Goal: Complete application form

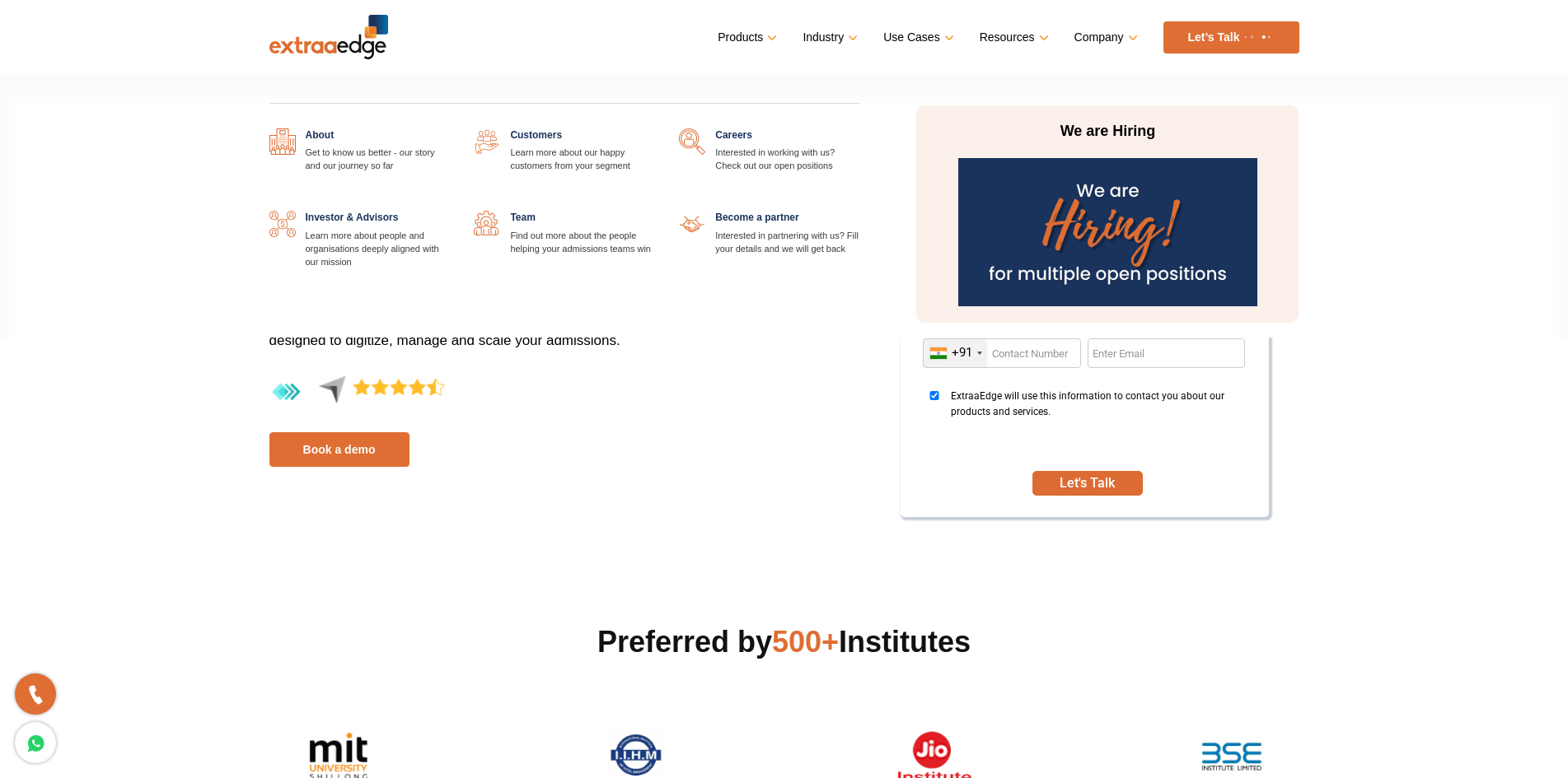
click at [1116, 35] on link "Company" at bounding box center [1104, 37] width 60 height 24
click at [1127, 35] on link "Company" at bounding box center [1104, 37] width 60 height 24
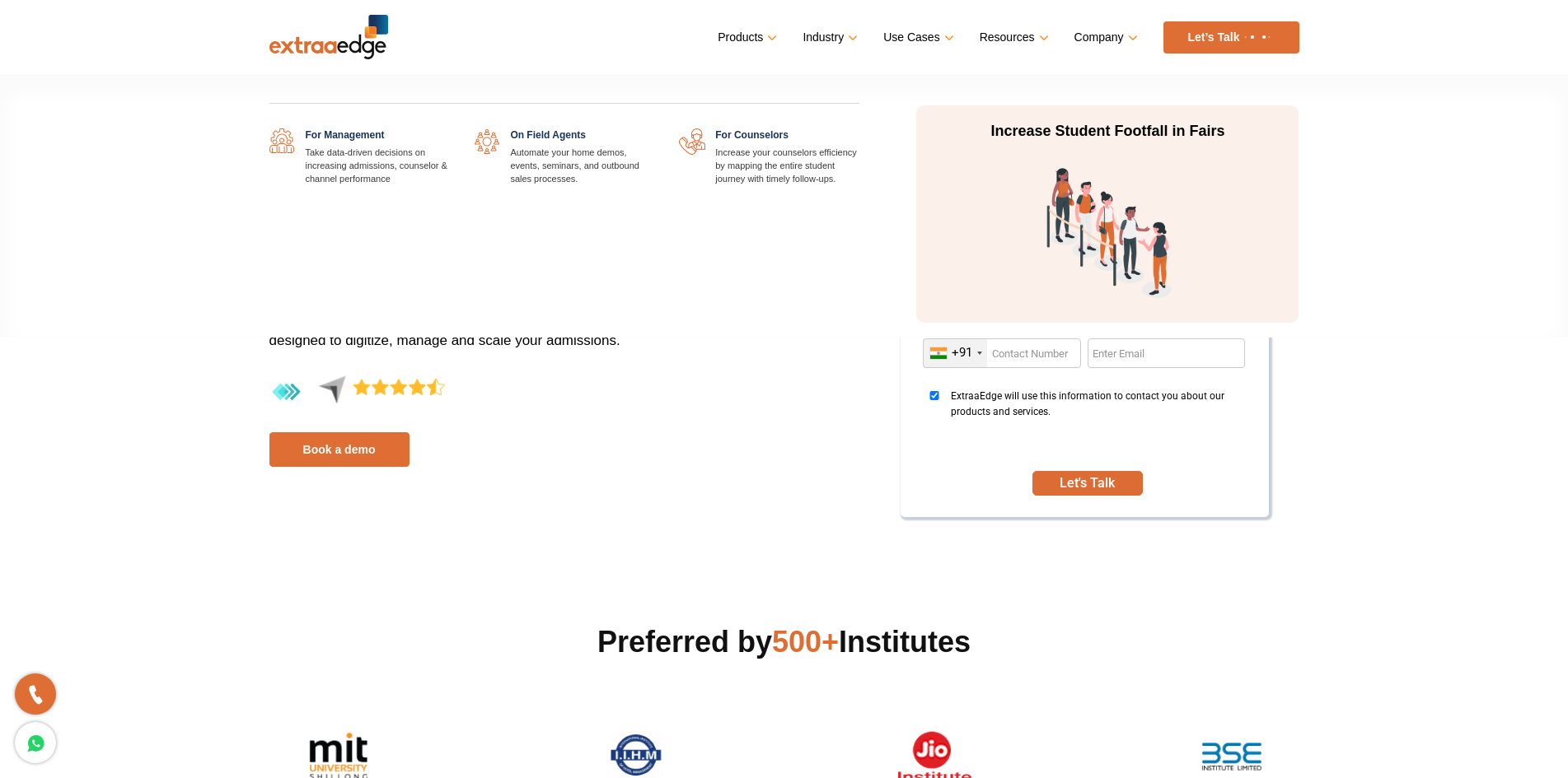
click at [928, 42] on link "Use Cases" at bounding box center [916, 37] width 66 height 24
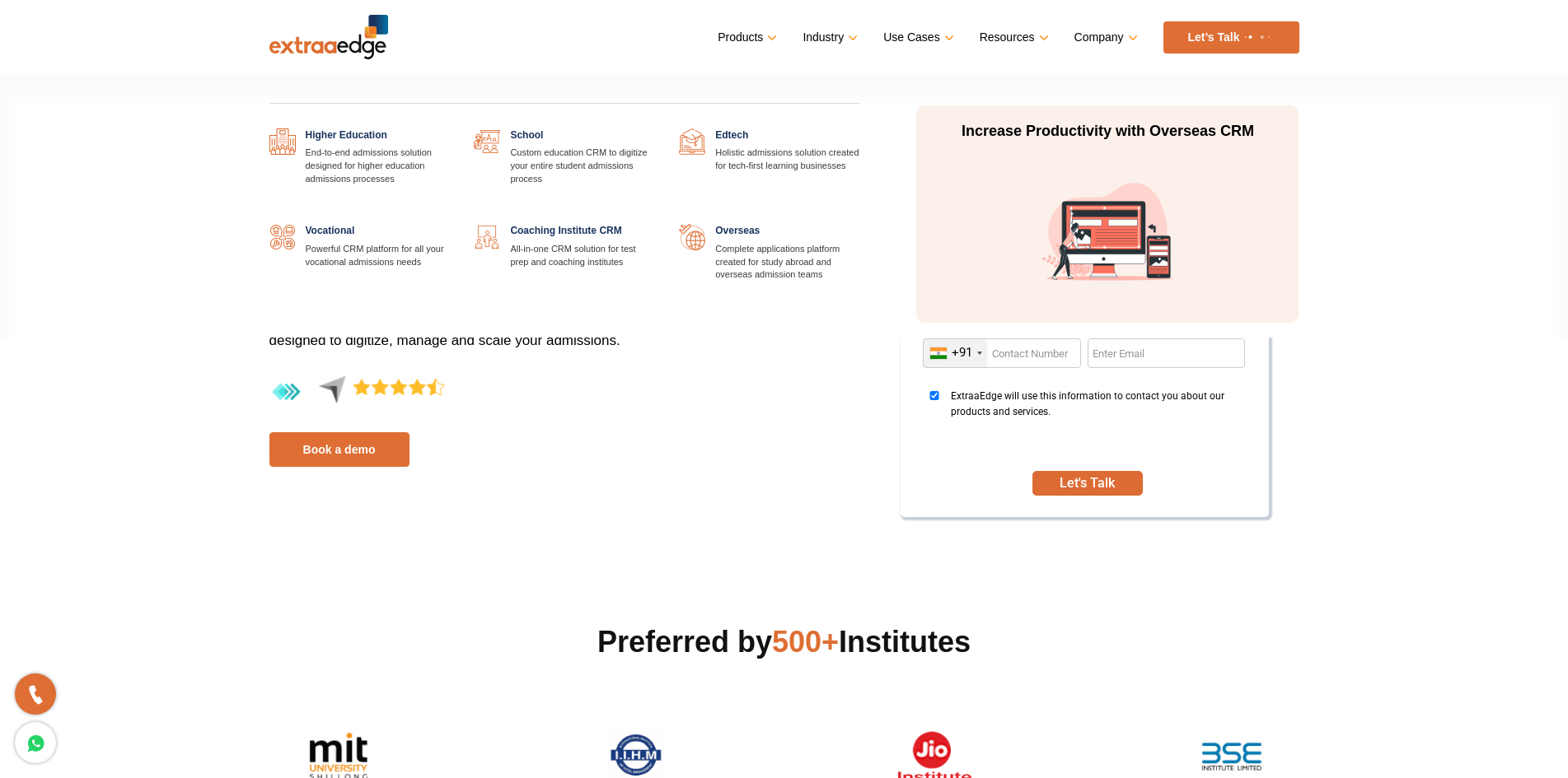
click at [847, 39] on link "Industry" at bounding box center [828, 37] width 52 height 24
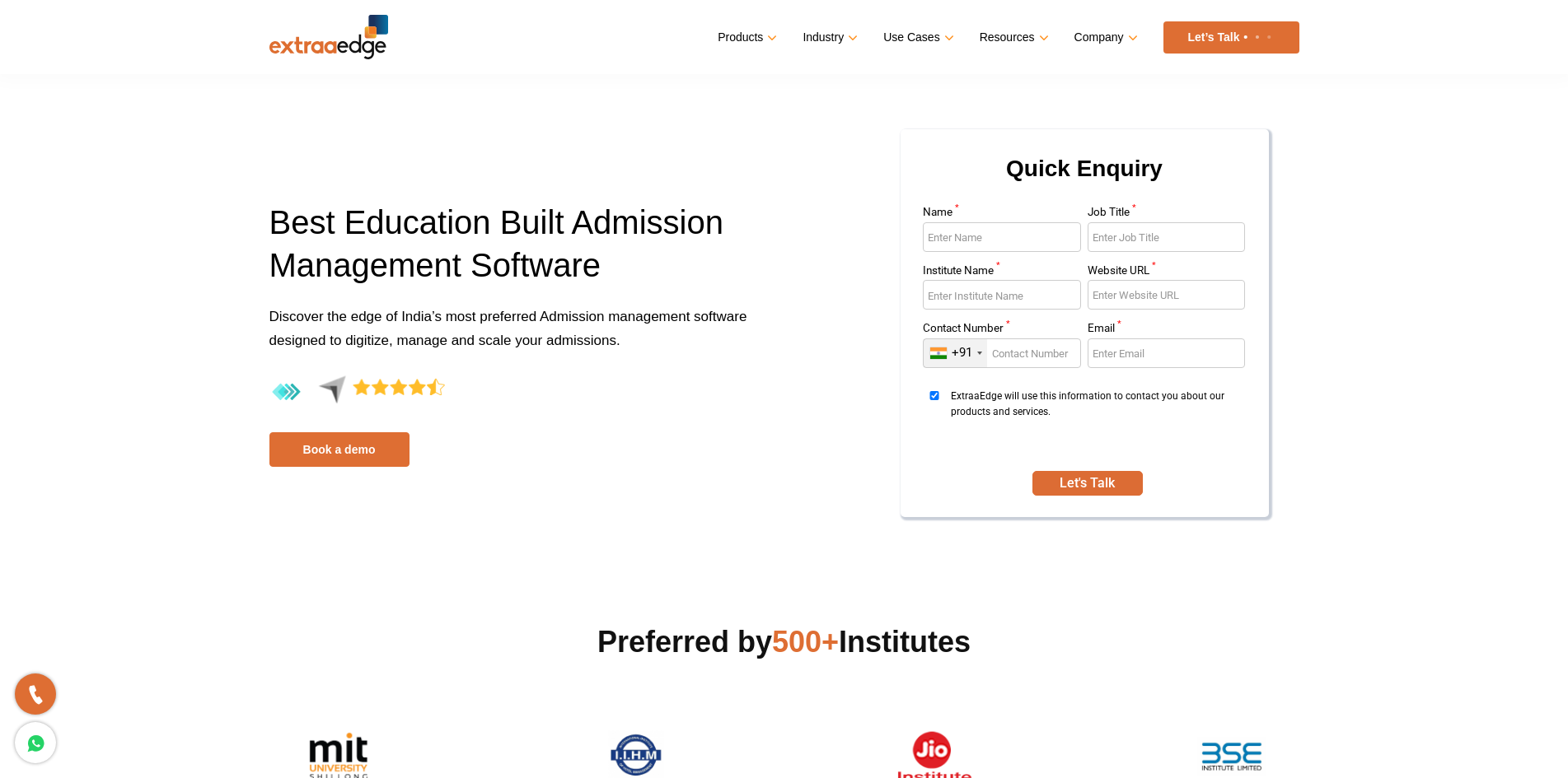
click at [984, 250] on input "Name *" at bounding box center [1002, 236] width 158 height 30
